Goal: Transaction & Acquisition: Download file/media

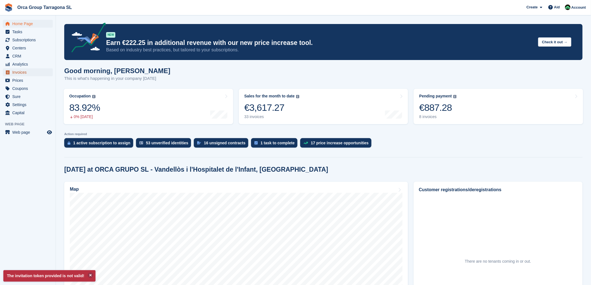
click at [17, 73] on font "Invoices" at bounding box center [19, 72] width 14 height 4
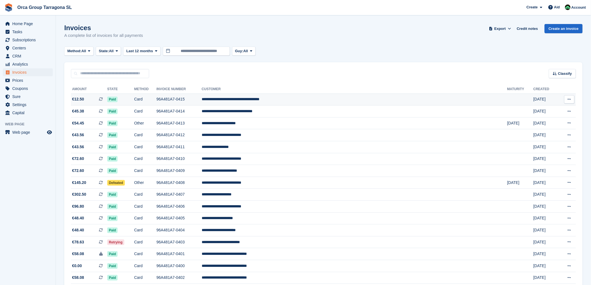
click at [569, 100] on icon at bounding box center [569, 100] width 3 height 4
click at [530, 110] on font "Download PDF" at bounding box center [540, 110] width 28 height 4
click at [334, 53] on div "Method: All All Bank transfer Cash Check Debit/credit card Direct debit SEPA Di…" at bounding box center [323, 51] width 519 height 9
